Goal: Navigation & Orientation: Find specific page/section

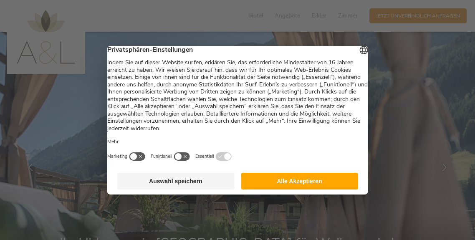
click at [283, 190] on button "Alle Akzeptieren" at bounding box center [299, 181] width 117 height 17
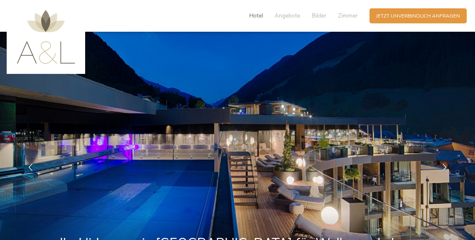
click at [261, 18] on span "Hotel" at bounding box center [256, 16] width 14 height 8
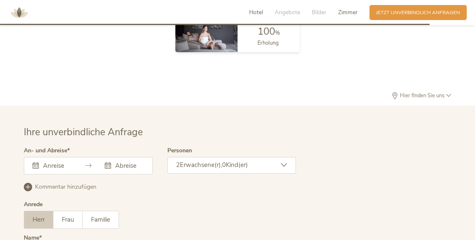
scroll to position [2169, 0]
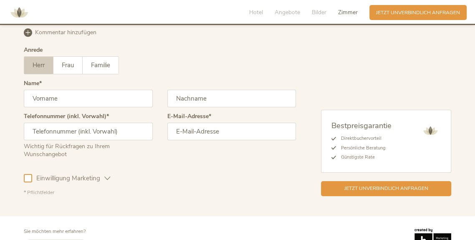
scroll to position [2182, 0]
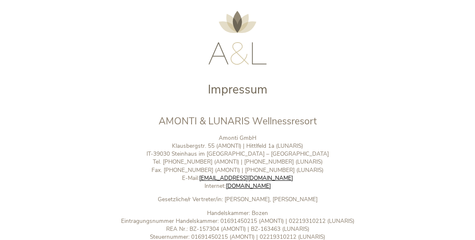
scroll to position [23, 0]
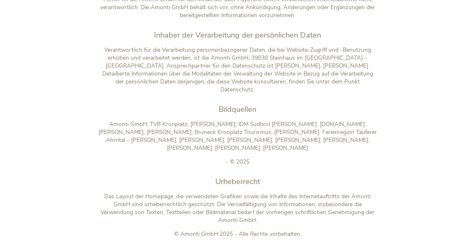
scroll to position [799, 0]
